Goal: Task Accomplishment & Management: Use online tool/utility

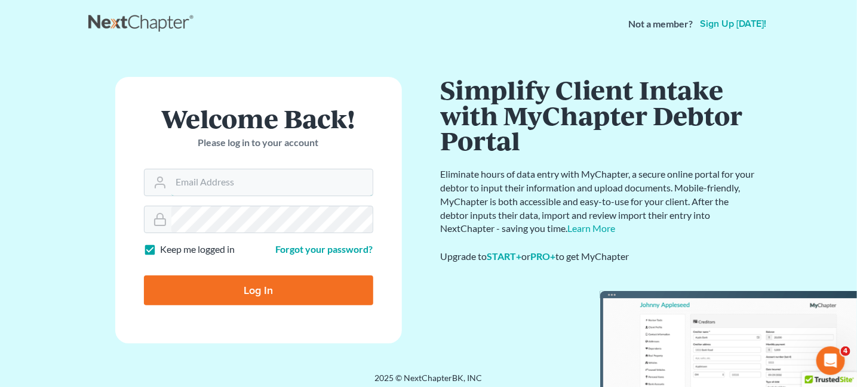
type input "[EMAIL_ADDRESS][PERSON_NAME][DOMAIN_NAME]"
click at [201, 285] on input "Log In" at bounding box center [258, 291] width 229 height 30
type input "Thinking..."
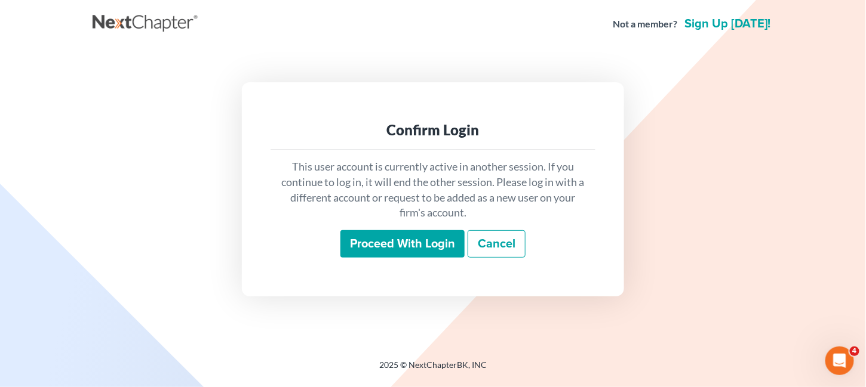
click at [450, 249] on input "Proceed with login" at bounding box center [402, 243] width 124 height 27
